Goal: Find specific page/section: Find specific page/section

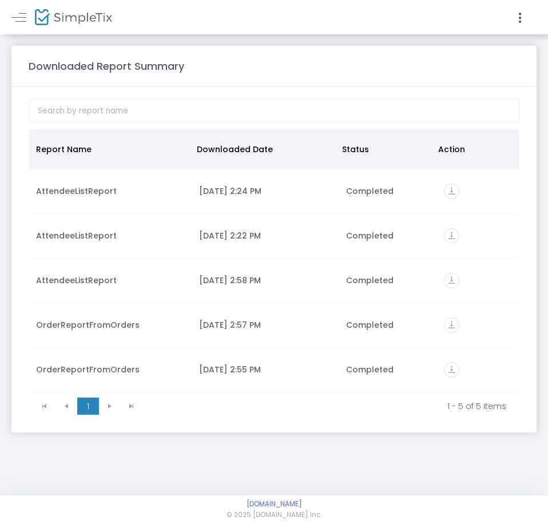
click at [29, 13] on span at bounding box center [24, 16] width 21 height 11
click at [21, 18] on link at bounding box center [18, 17] width 15 height 15
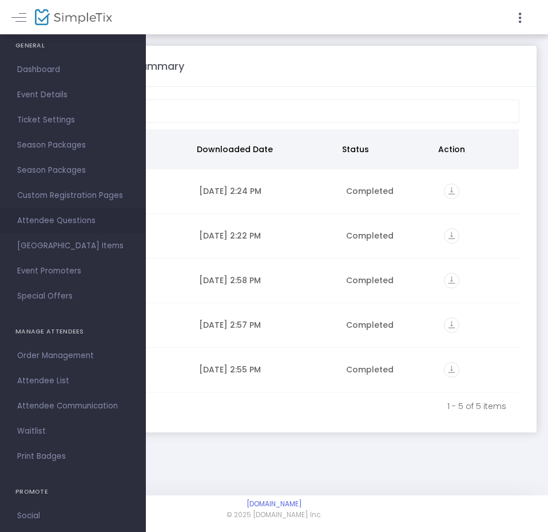
click at [74, 223] on span "Attendee Questions" at bounding box center [73, 221] width 112 height 15
